Goal: Information Seeking & Learning: Learn about a topic

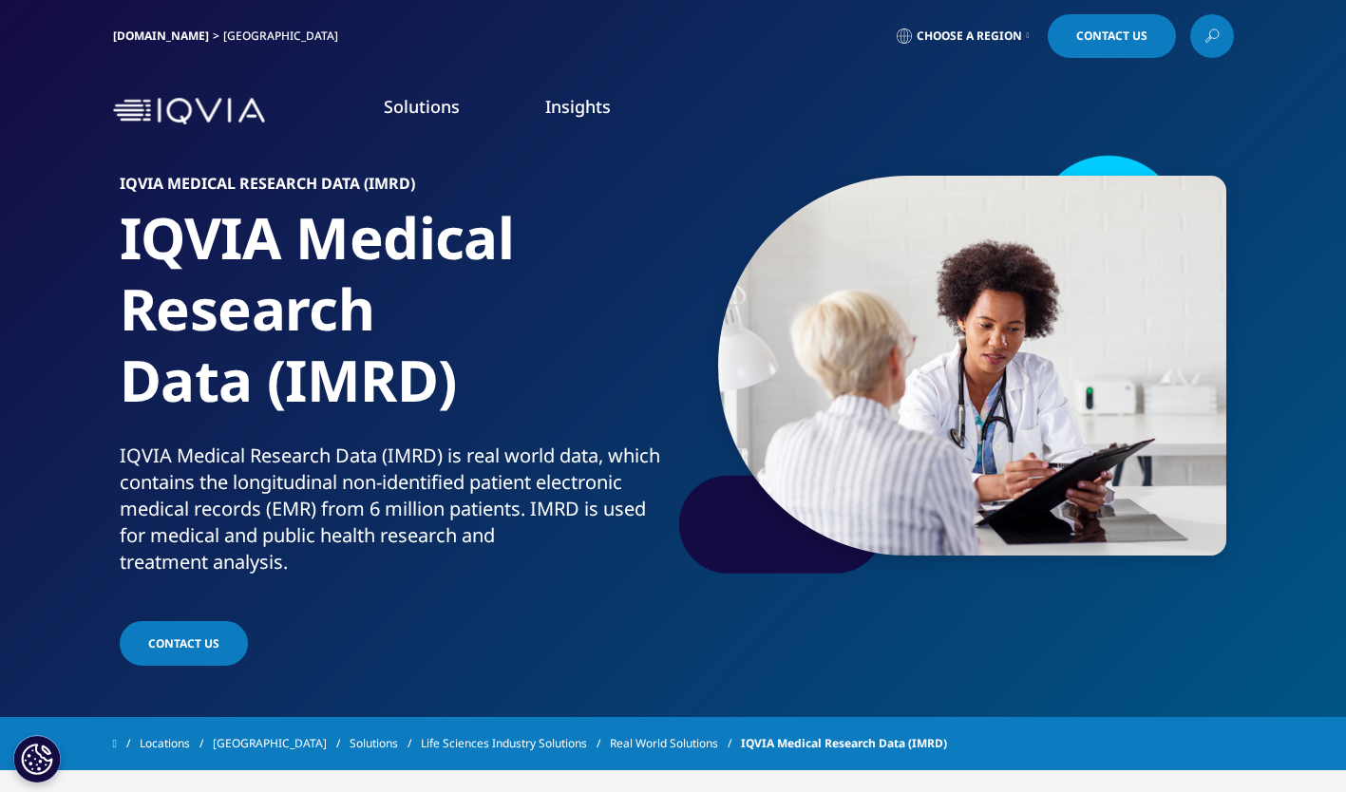
click at [161, 32] on link "[DOMAIN_NAME]" at bounding box center [161, 36] width 96 height 16
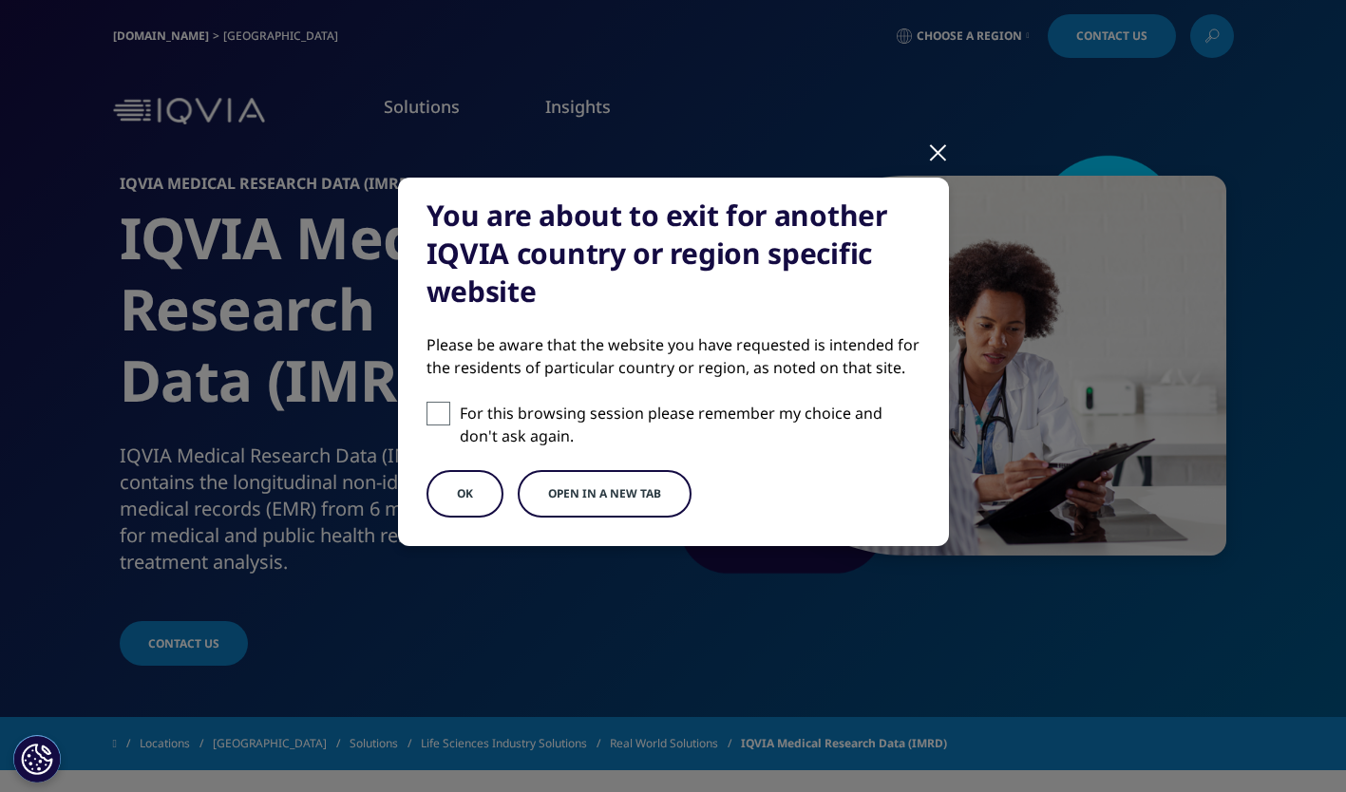
click at [934, 154] on div at bounding box center [938, 151] width 22 height 52
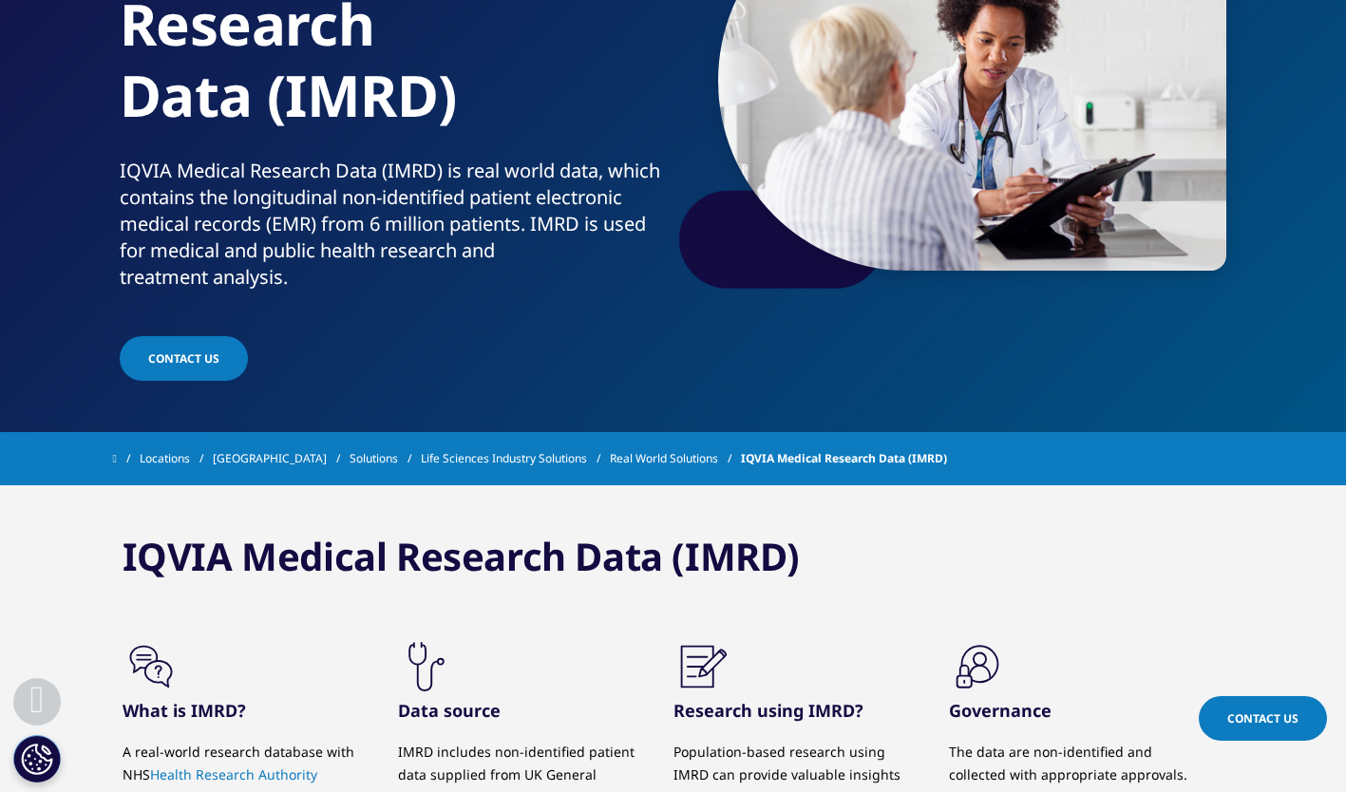
scroll to position [380, 0]
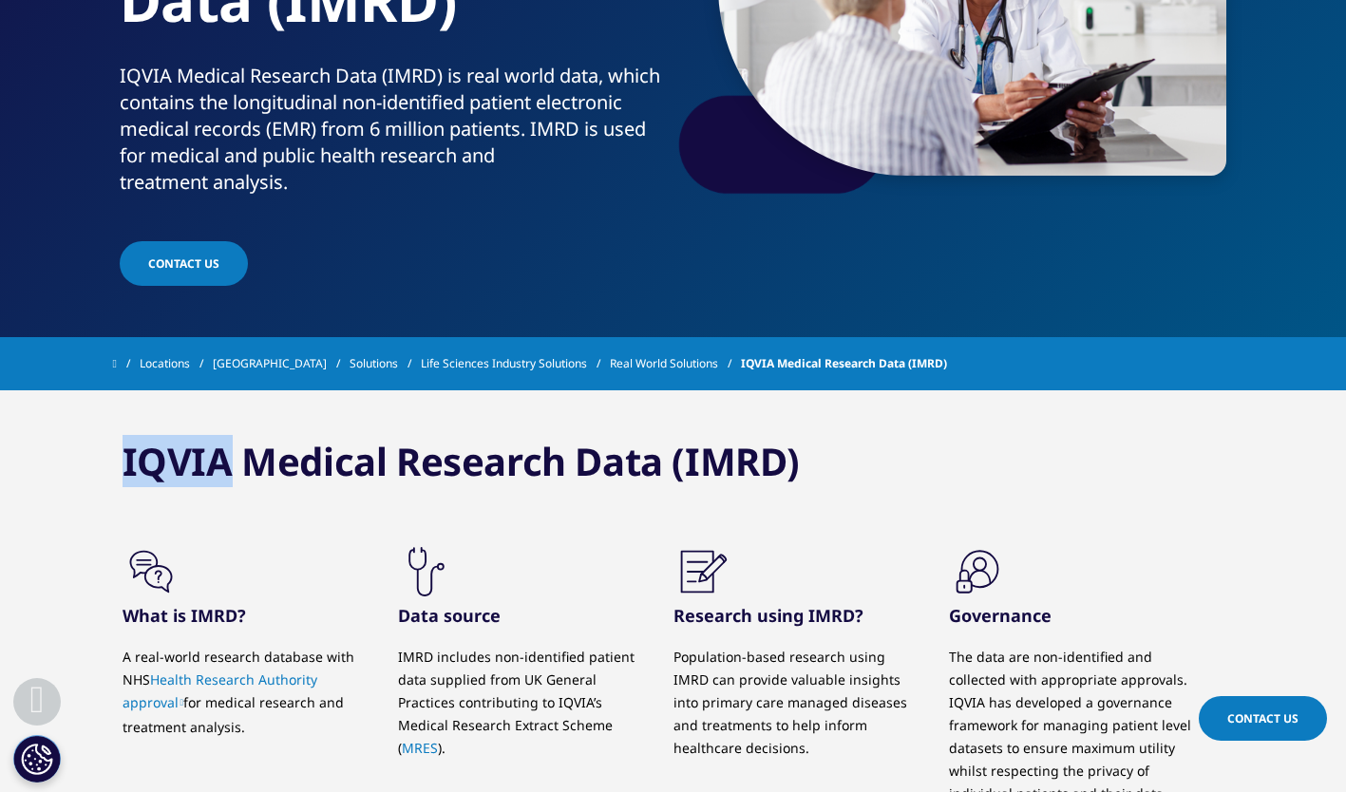
drag, startPoint x: 117, startPoint y: 458, endPoint x: 232, endPoint y: 447, distance: 115.4
click at [232, 447] on div "IQVIA Medical Research Data (IMRD) .cls-1{fill:#231f20;} What is IMRD? Data sou…" at bounding box center [673, 665] width 1121 height 550
copy h3 "IQVIA"
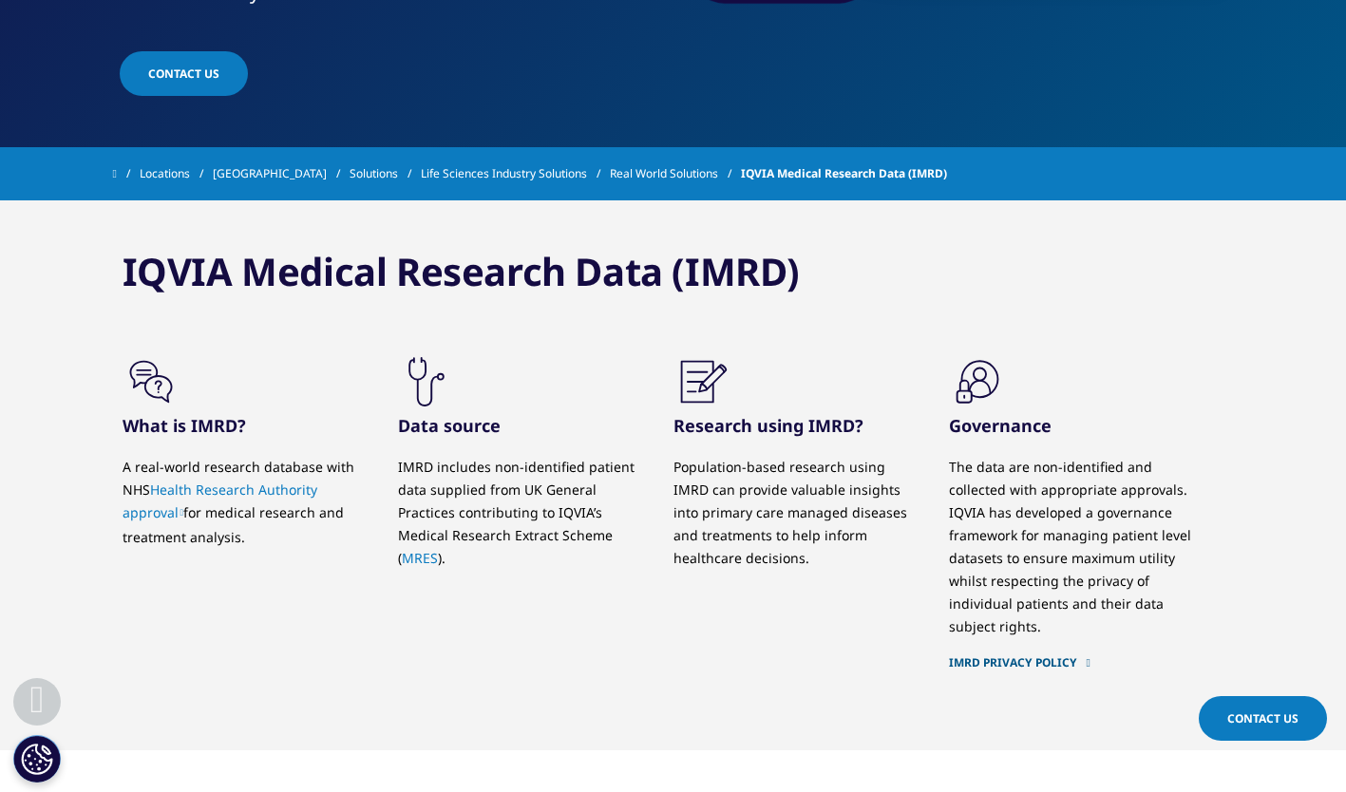
click at [253, 602] on div ".cls-1{fill:#231f20;} What is IMRD? A real-world research database with NHS Hea…" at bounding box center [674, 528] width 1102 height 350
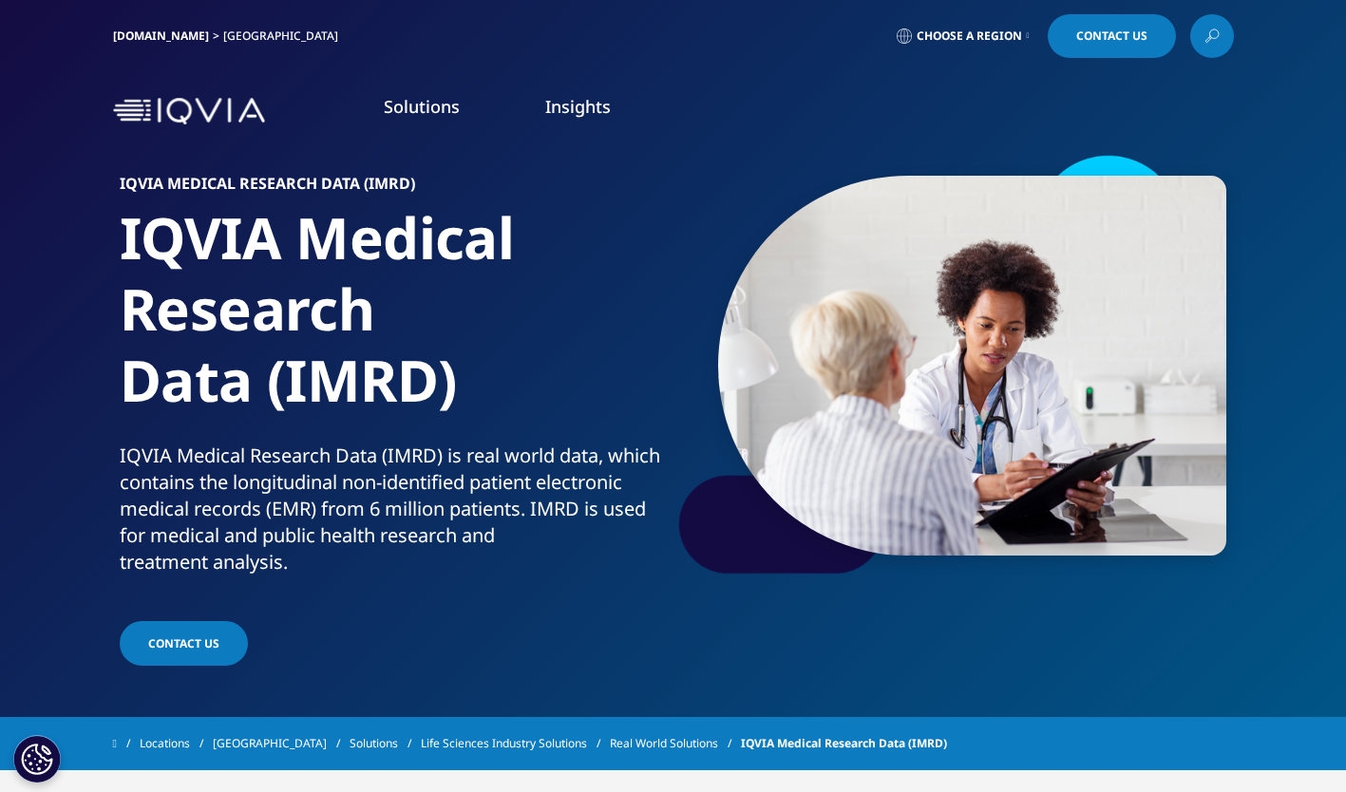
click at [1155, 535] on div "Pharmacy Communications IQVIA’s Pharmacy Communications offers pharma companies…" at bounding box center [852, 417] width 988 height 522
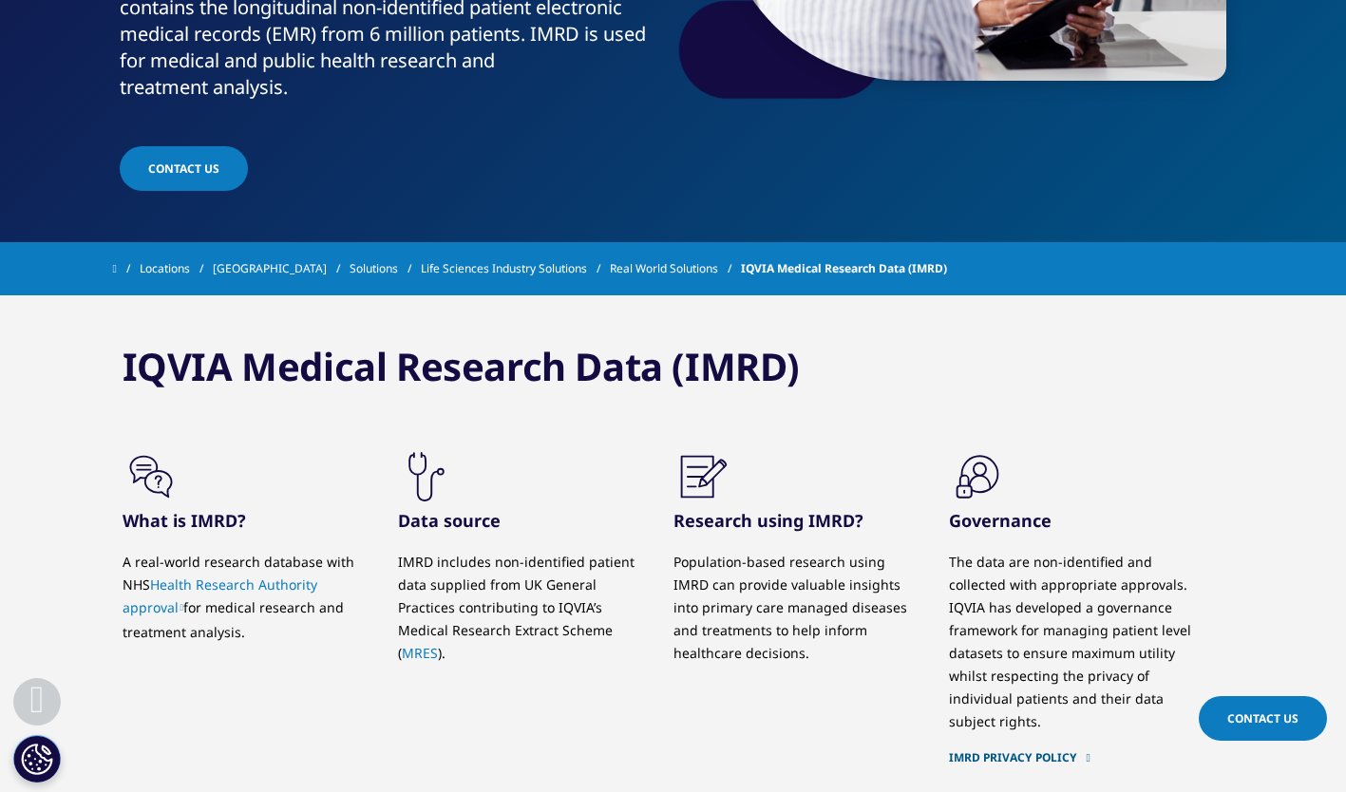
click at [1172, 393] on div "IQVIA Medical Research Data (IMRD) .cls-1{fill:#231f20;} What is IMRD? Data sou…" at bounding box center [673, 570] width 1121 height 550
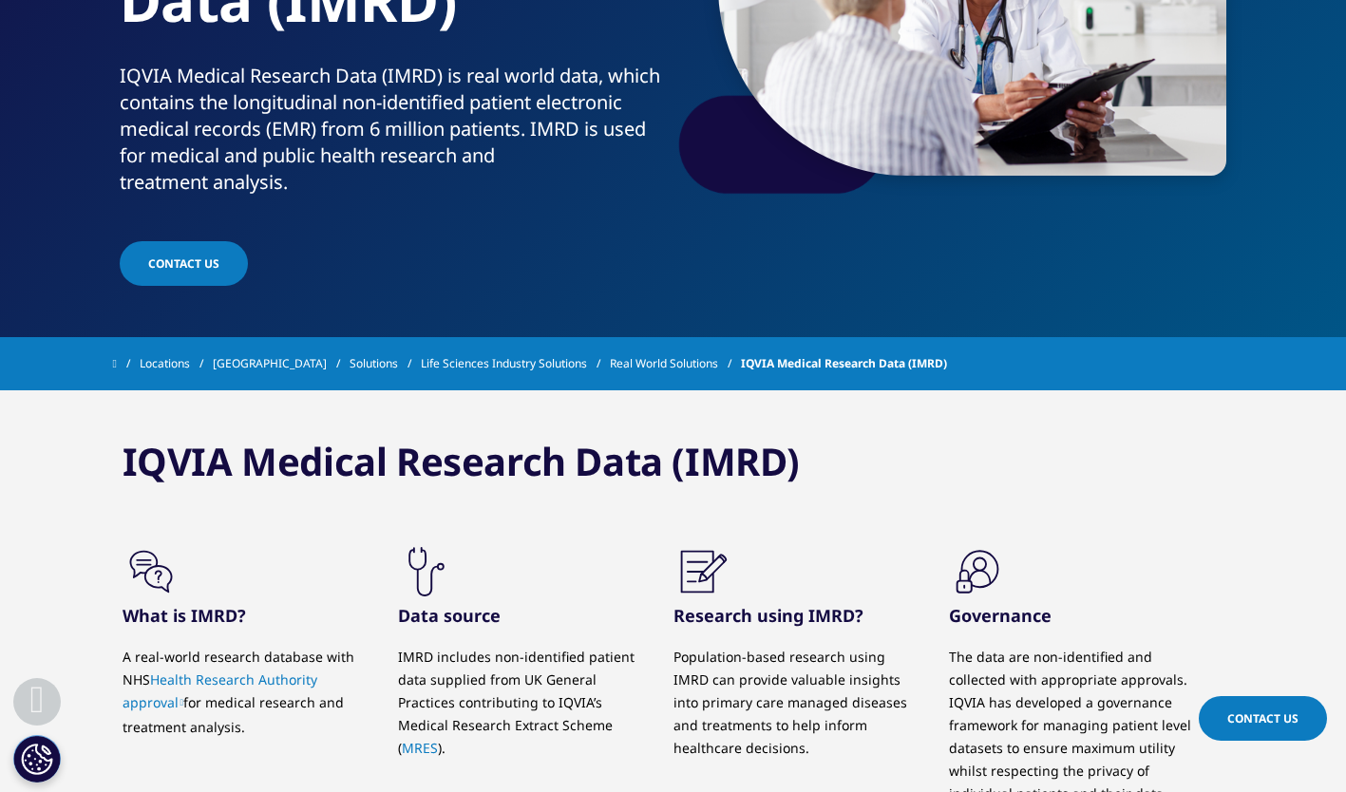
scroll to position [570, 0]
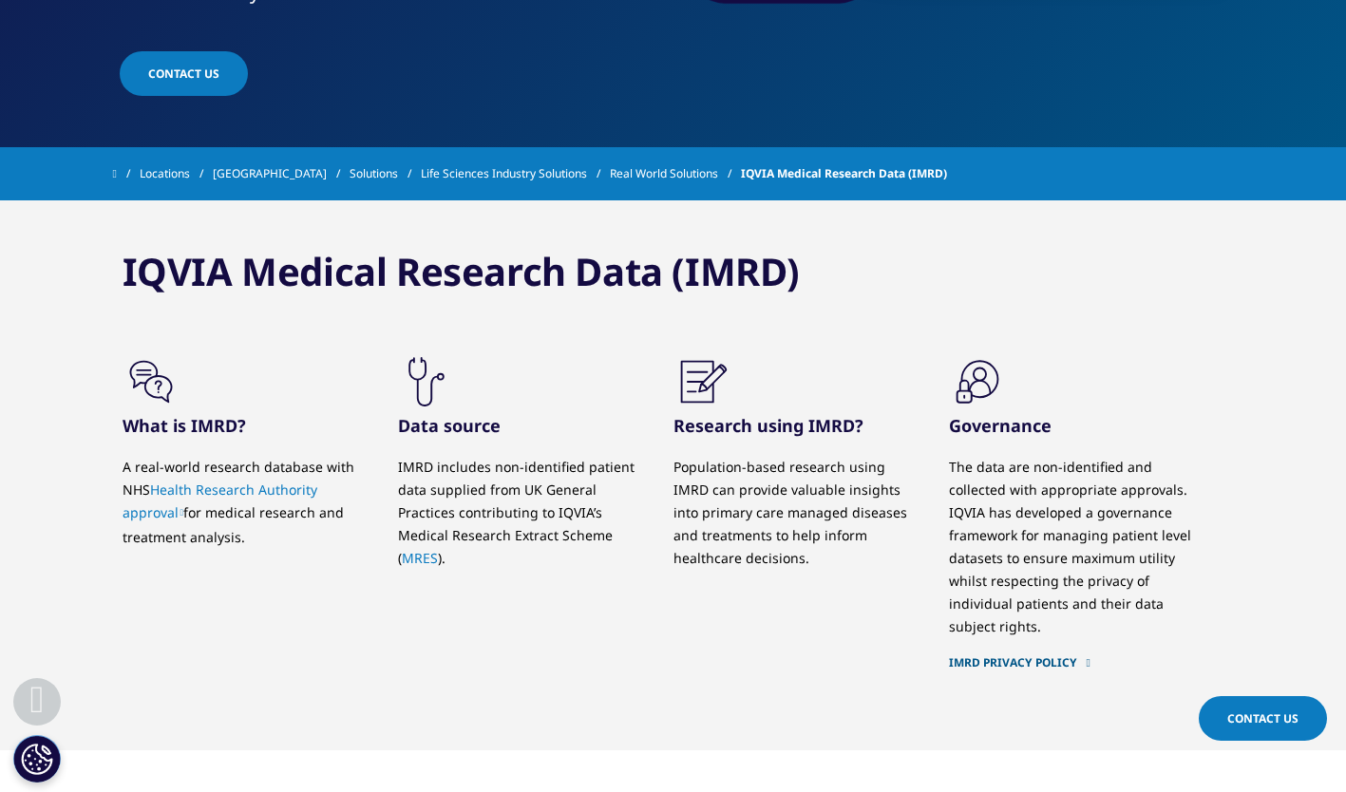
click at [420, 554] on link "MRES" at bounding box center [420, 558] width 36 height 18
click at [408, 557] on link "MRES" at bounding box center [420, 558] width 36 height 18
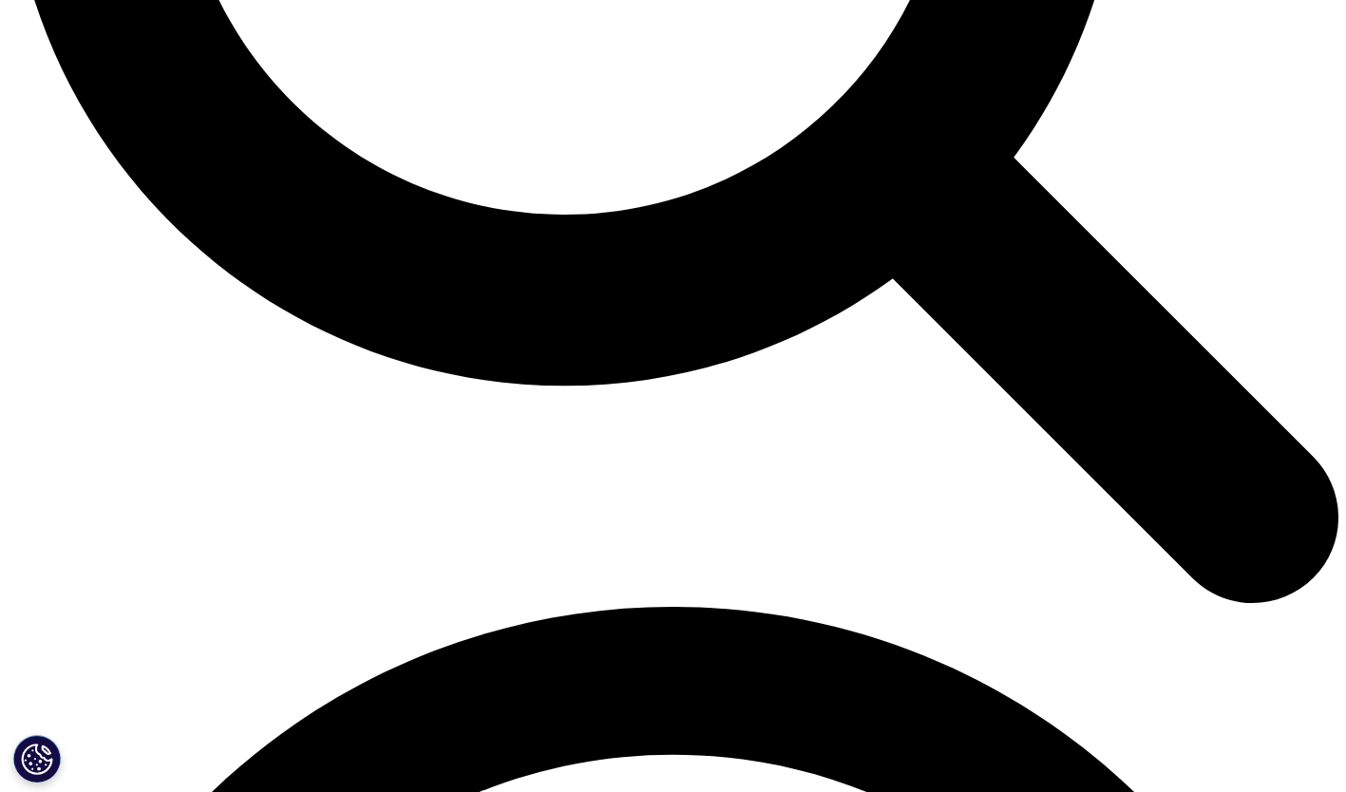
scroll to position [2185, 0]
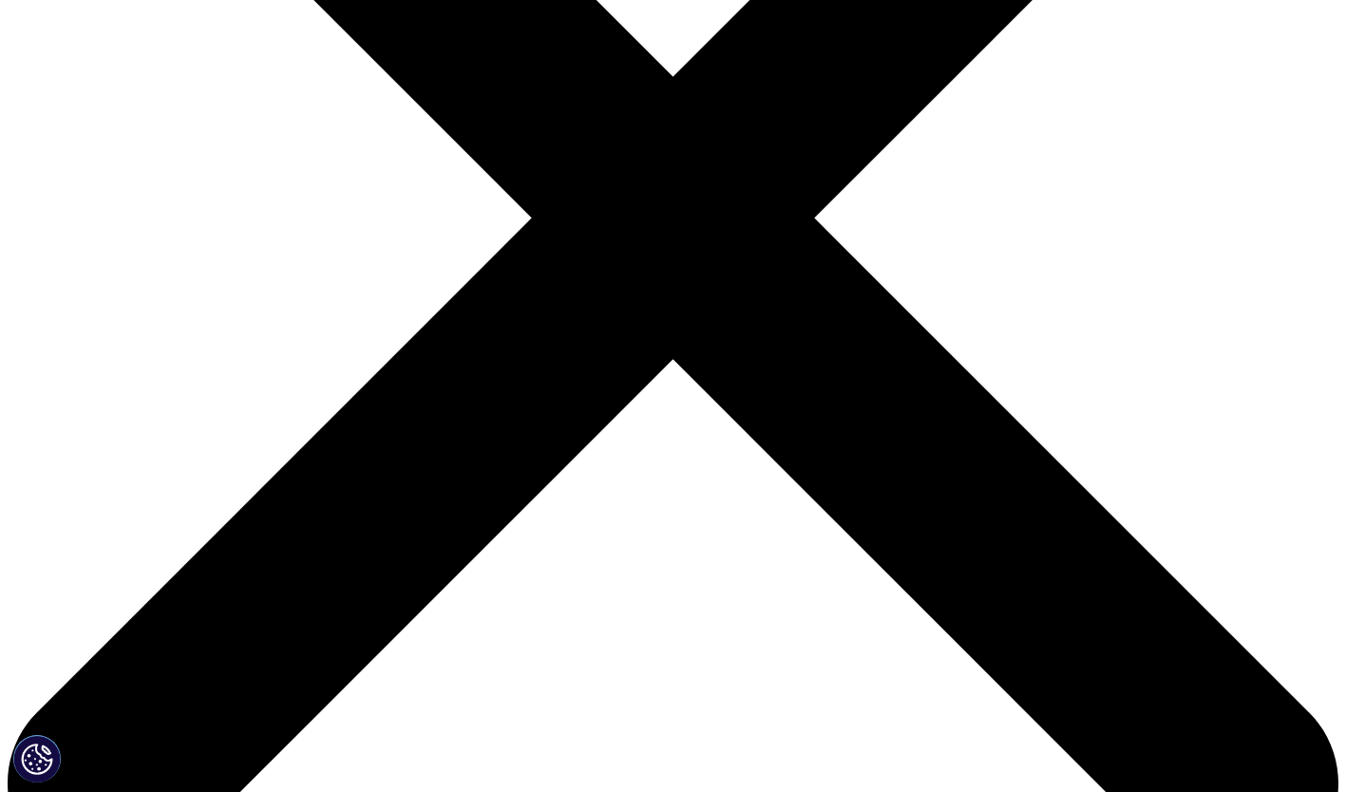
scroll to position [0, 0]
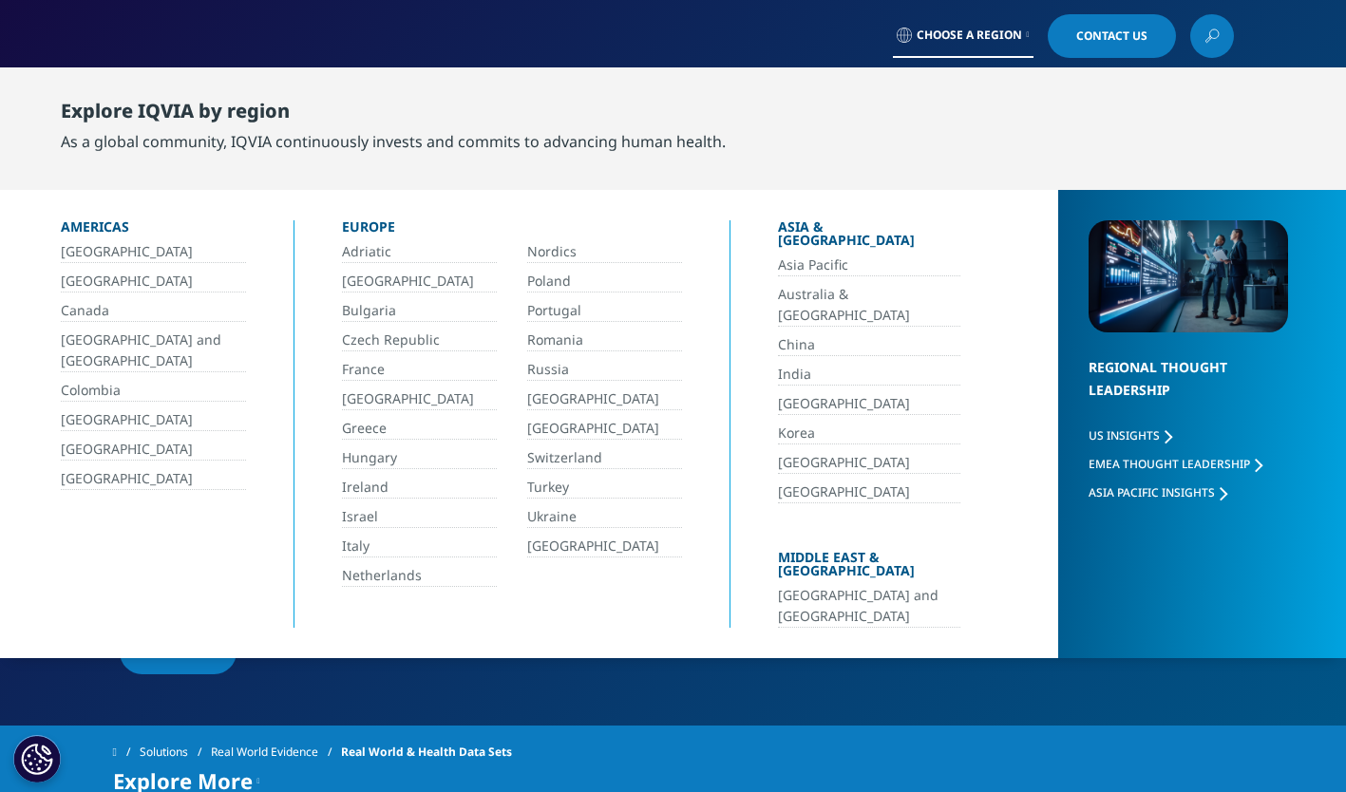
click at [802, 334] on link "China" at bounding box center [869, 345] width 182 height 22
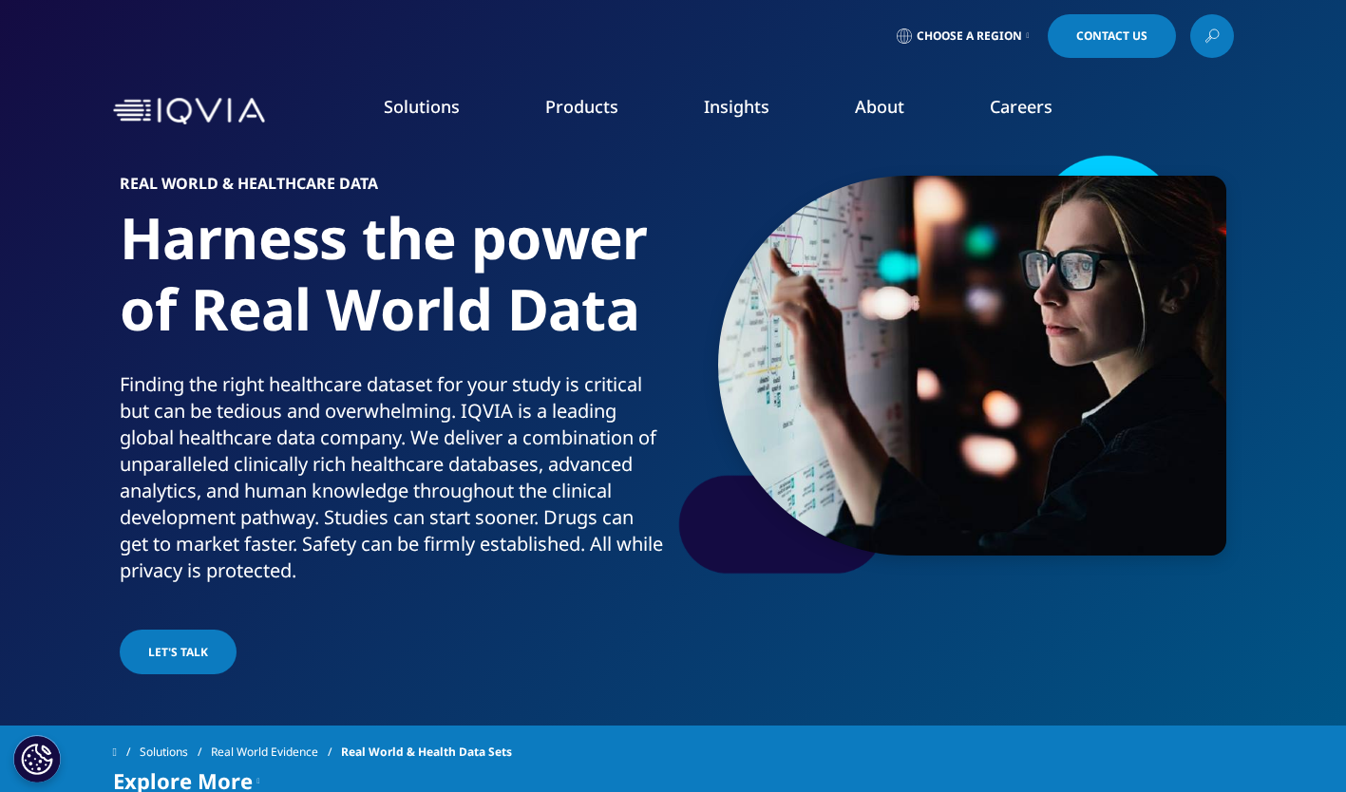
click at [777, 64] on div "Choose a Region Contact Us" at bounding box center [673, 36] width 1346 height 72
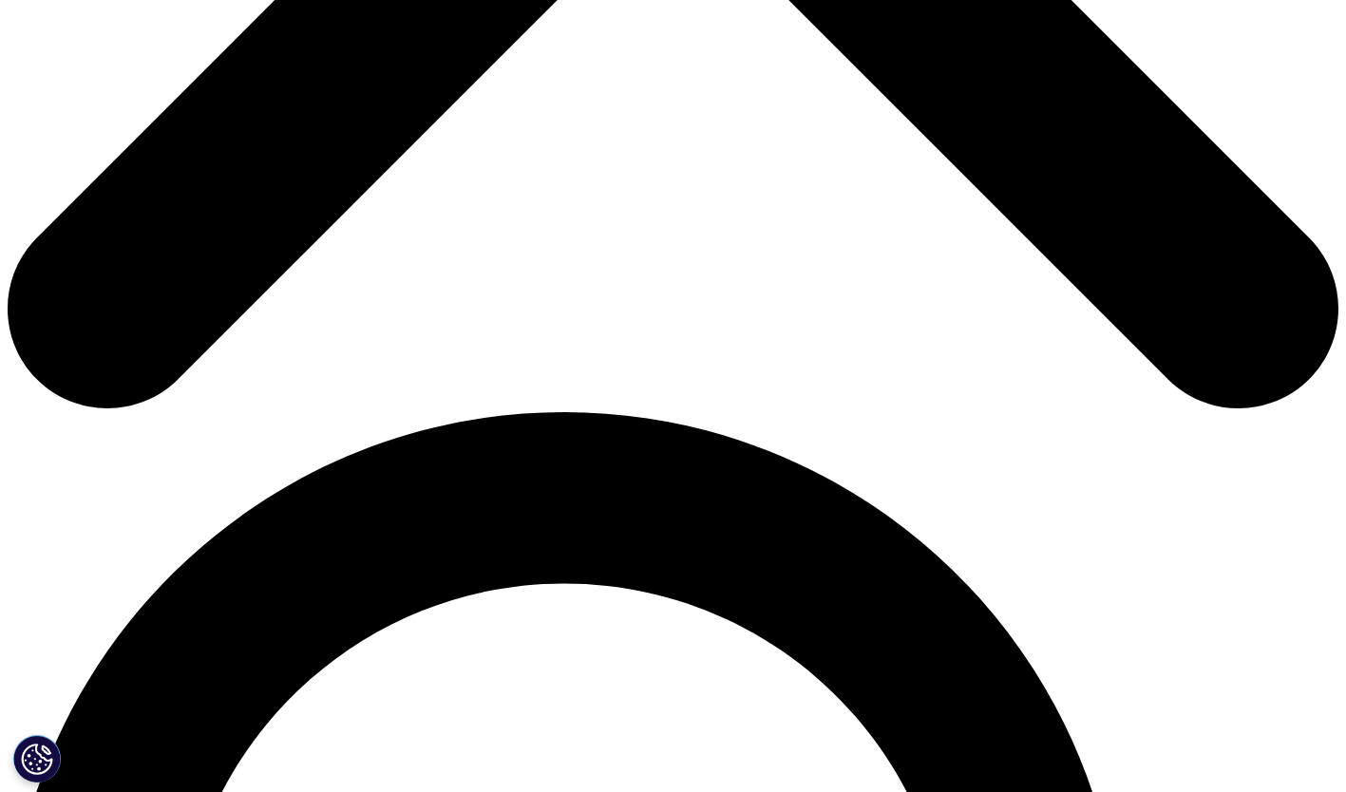
scroll to position [570, 0]
